Goal: Information Seeking & Learning: Learn about a topic

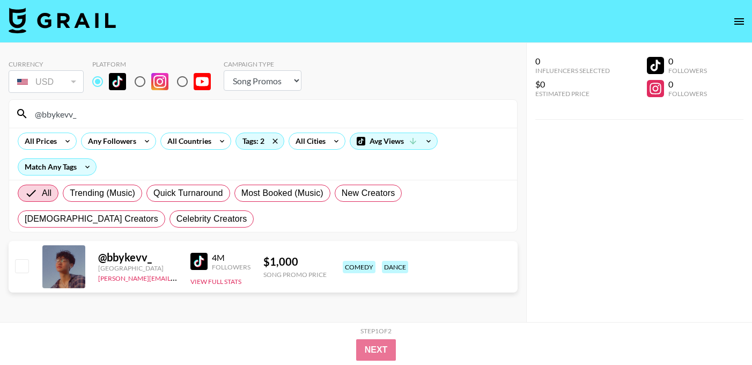
select select "Song"
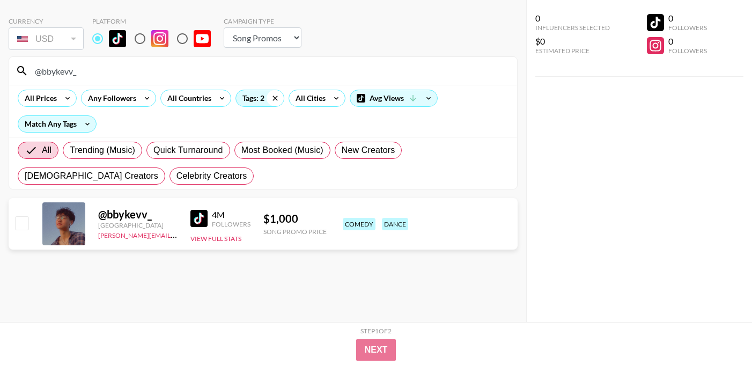
click at [275, 100] on icon at bounding box center [275, 98] width 17 height 16
drag, startPoint x: 107, startPoint y: 69, endPoint x: 26, endPoint y: 70, distance: 80.5
click at [26, 70] on div "@bbykevv_" at bounding box center [263, 71] width 508 height 28
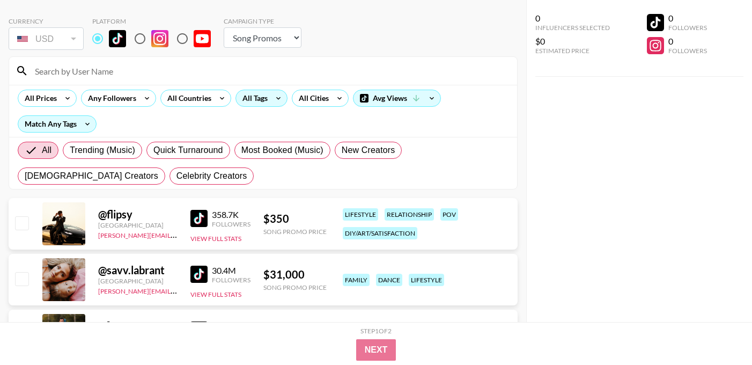
click at [276, 100] on icon at bounding box center [278, 98] width 17 height 16
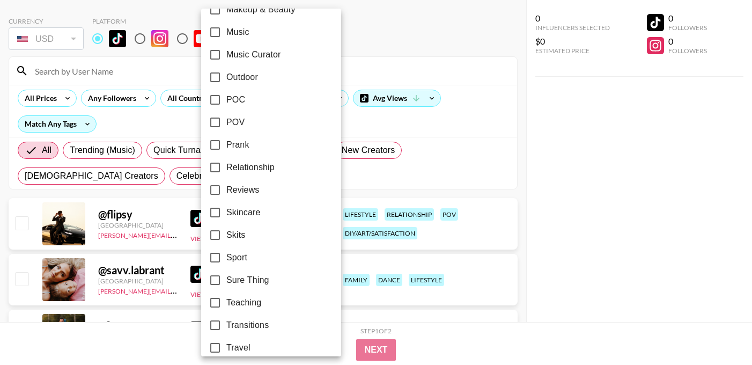
scroll to position [624, 0]
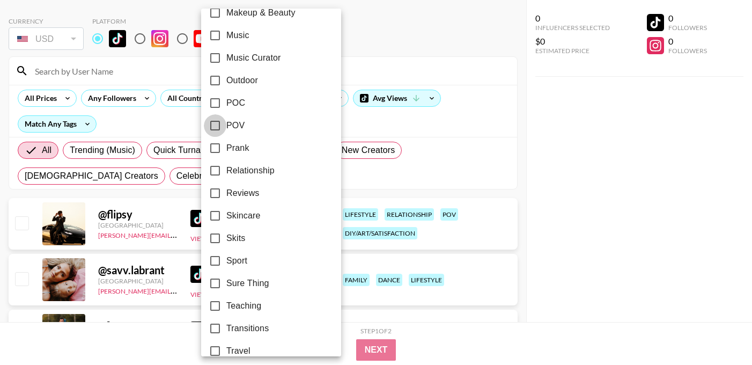
click at [214, 125] on input "POV" at bounding box center [215, 125] width 23 height 23
checkbox input "true"
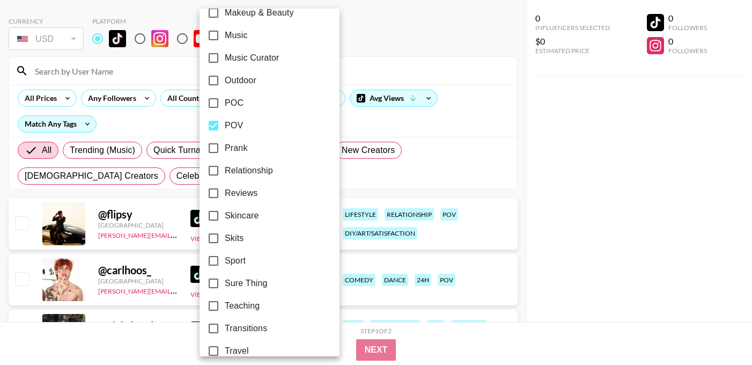
click at [355, 119] on div at bounding box center [376, 182] width 752 height 365
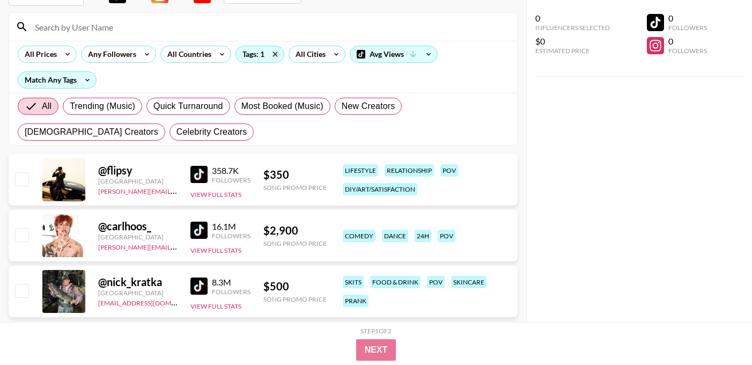
scroll to position [89, 0]
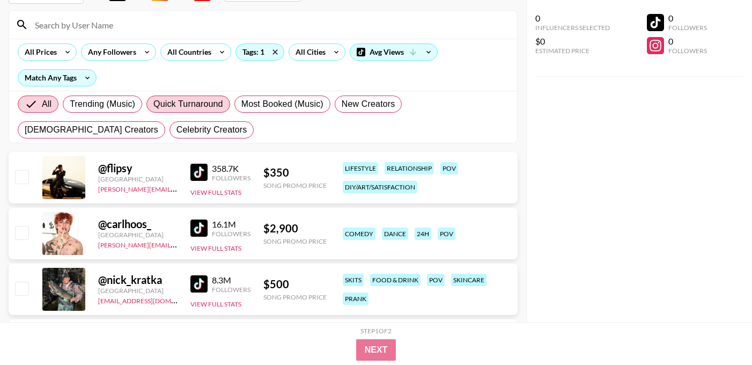
click at [196, 104] on span "Quick Turnaround" at bounding box center [188, 104] width 70 height 13
click at [153, 104] on input "Quick Turnaround" at bounding box center [153, 104] width 0 height 0
radio input "true"
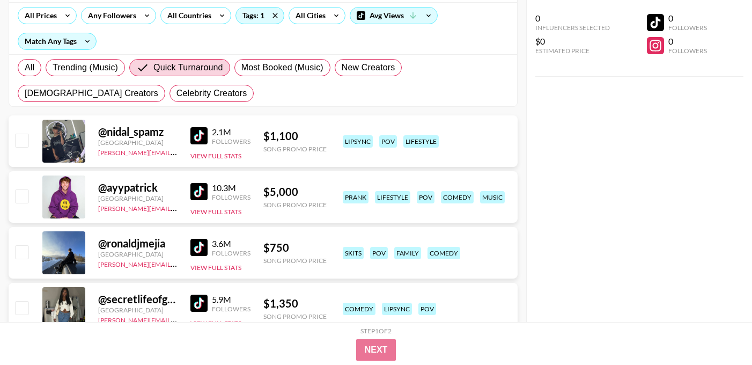
scroll to position [128, 0]
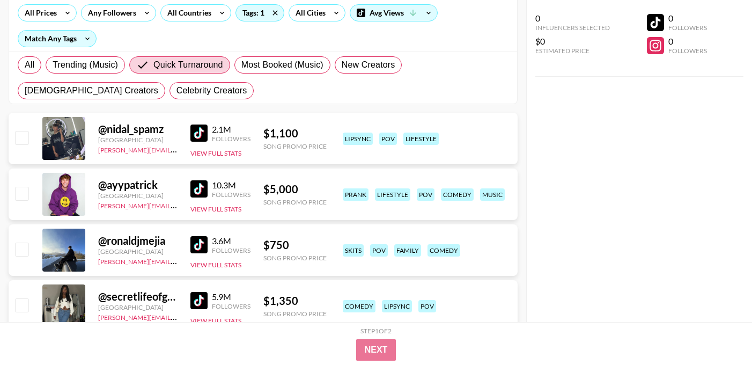
click at [197, 134] on img at bounding box center [198, 132] width 17 height 17
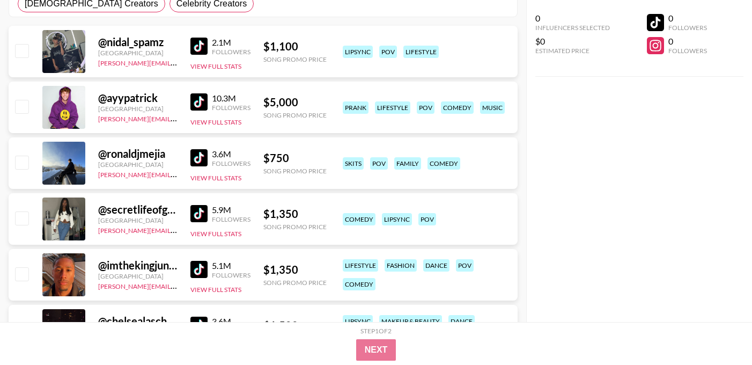
scroll to position [218, 0]
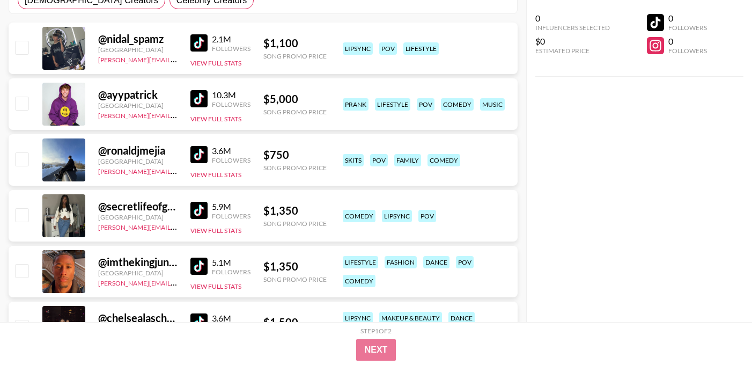
click at [199, 212] on img at bounding box center [198, 210] width 17 height 17
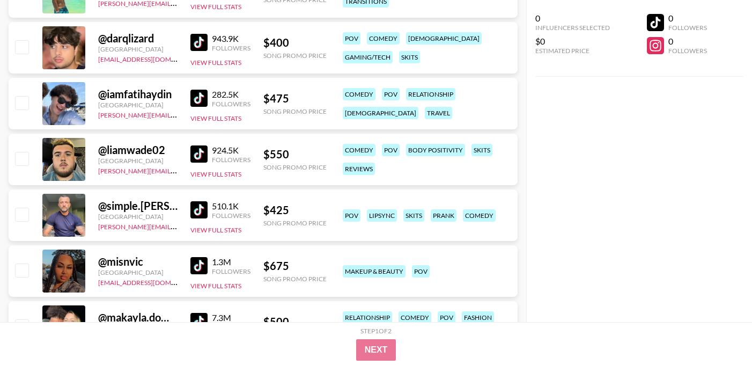
scroll to position [1298, 0]
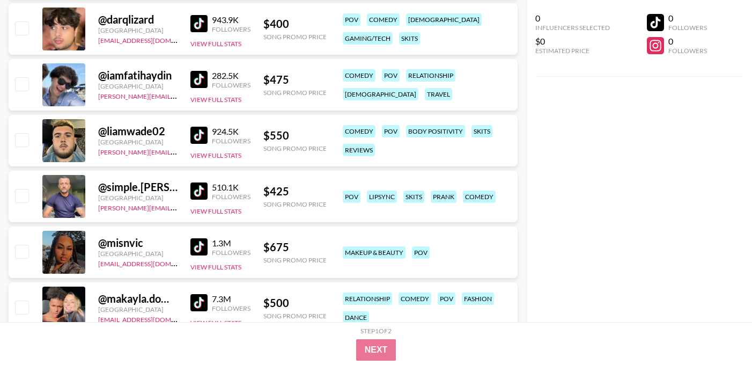
click at [200, 134] on img at bounding box center [198, 135] width 17 height 17
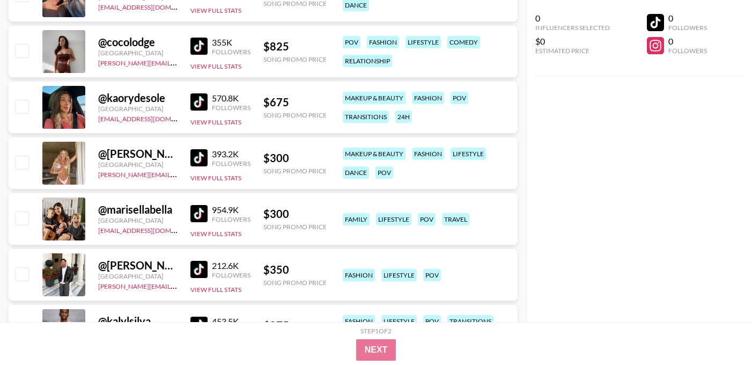
scroll to position [1610, 0]
click at [200, 102] on img at bounding box center [198, 102] width 17 height 17
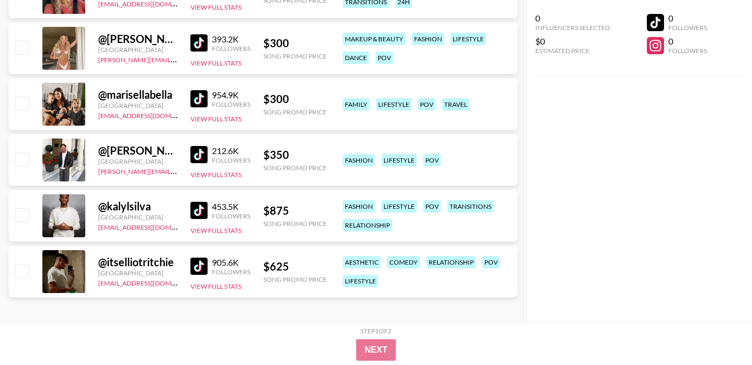
scroll to position [1730, 0]
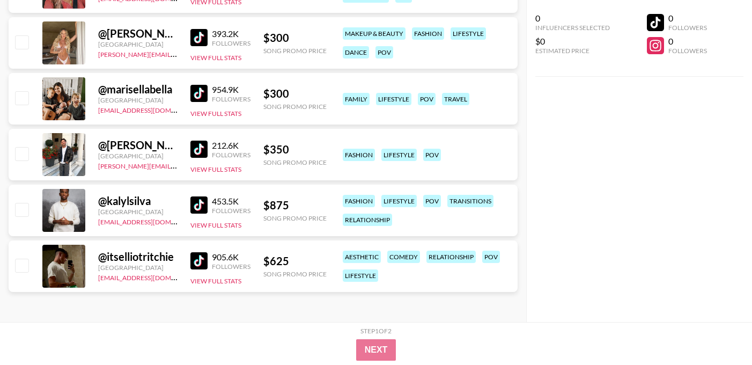
click at [199, 204] on img at bounding box center [198, 204] width 17 height 17
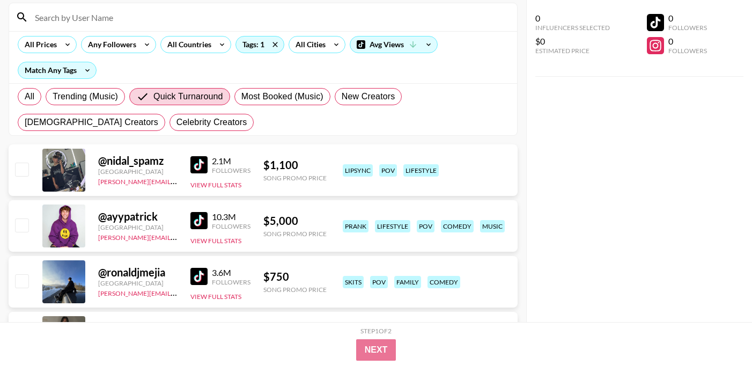
scroll to position [0, 0]
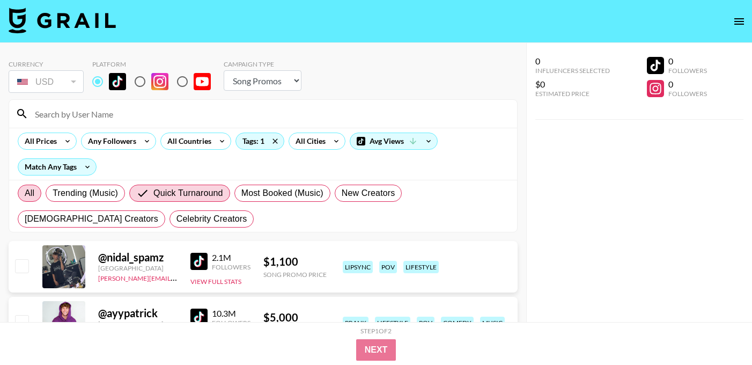
click at [28, 193] on span "All" at bounding box center [30, 193] width 10 height 13
click at [25, 193] on input "All" at bounding box center [25, 193] width 0 height 0
radio input "true"
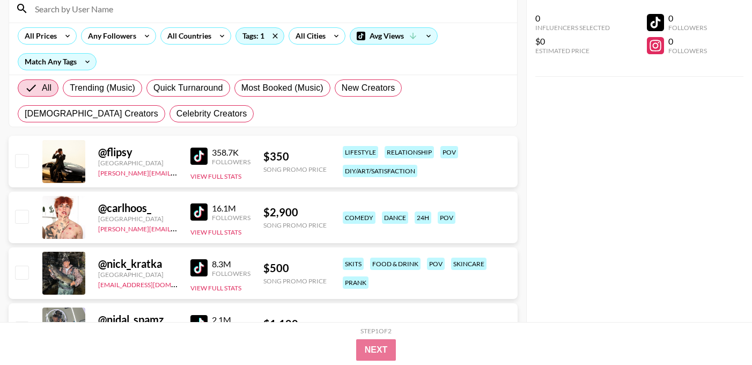
scroll to position [106, 0]
click at [203, 156] on img at bounding box center [198, 155] width 17 height 17
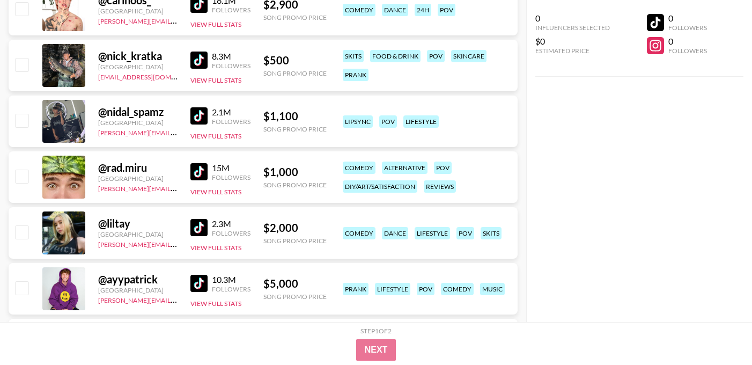
scroll to position [312, 0]
click at [198, 170] on img at bounding box center [198, 172] width 17 height 17
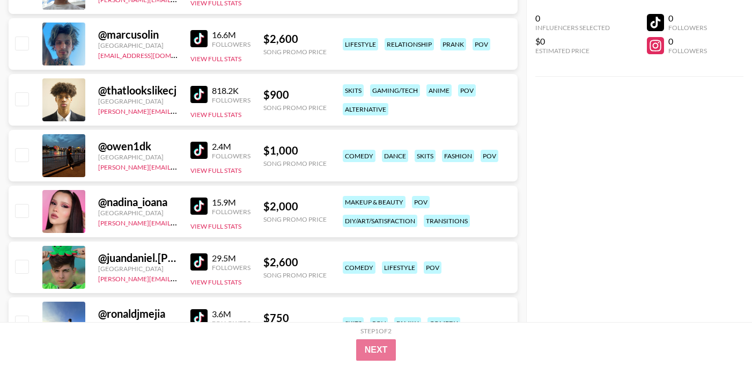
scroll to position [949, 0]
click at [199, 149] on img at bounding box center [198, 149] width 17 height 17
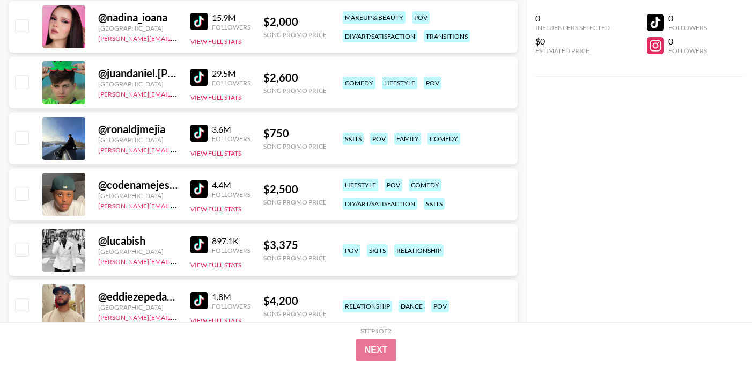
scroll to position [1134, 0]
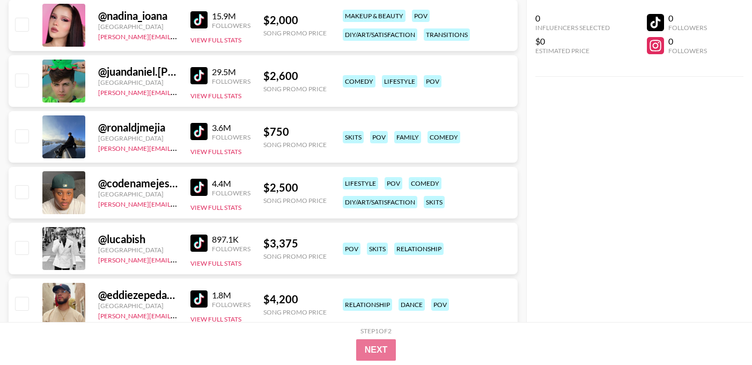
click at [198, 129] on img at bounding box center [198, 131] width 17 height 17
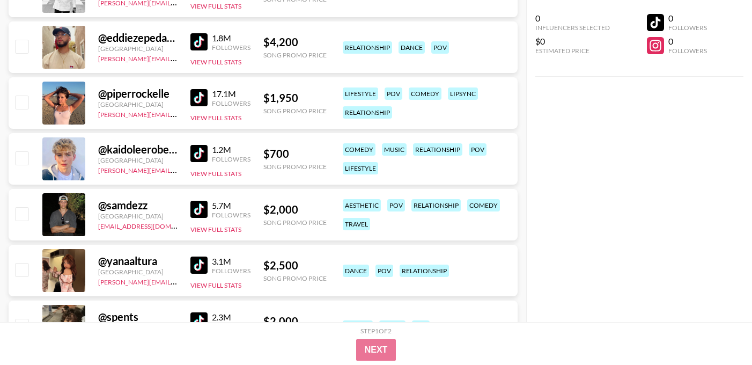
scroll to position [1401, 0]
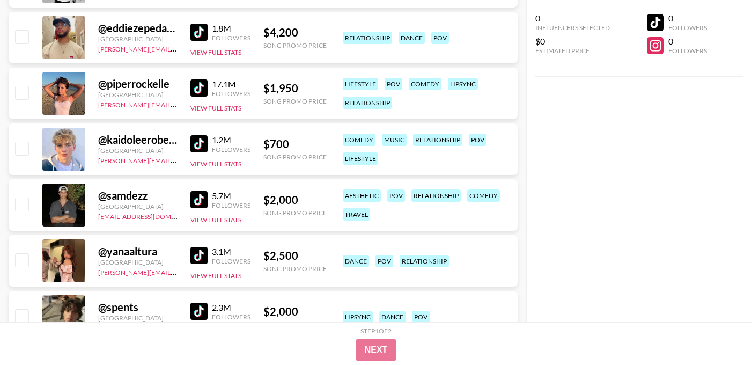
click at [199, 199] on img at bounding box center [198, 199] width 17 height 17
click at [201, 199] on img at bounding box center [198, 199] width 17 height 17
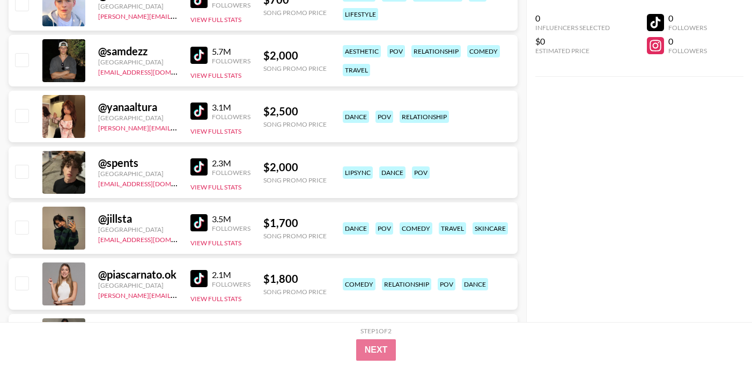
scroll to position [1546, 0]
click at [200, 168] on img at bounding box center [198, 166] width 17 height 17
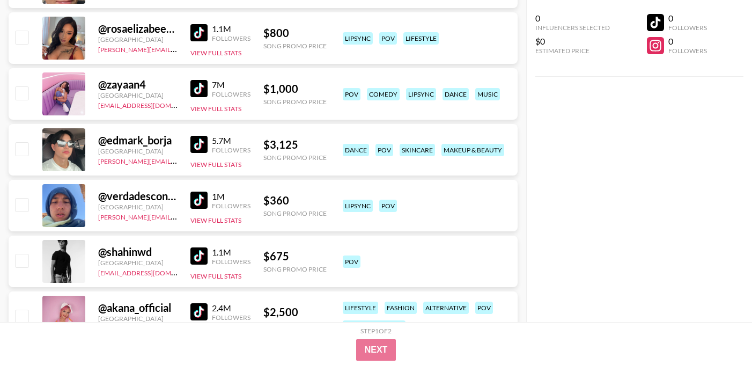
scroll to position [3188, 0]
